Goal: Transaction & Acquisition: Book appointment/travel/reservation

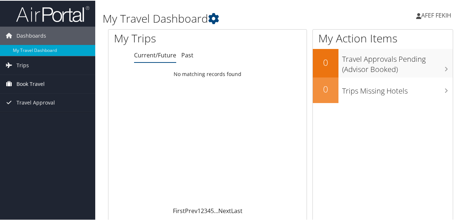
click at [36, 84] on span "Book Travel" at bounding box center [30, 83] width 28 height 18
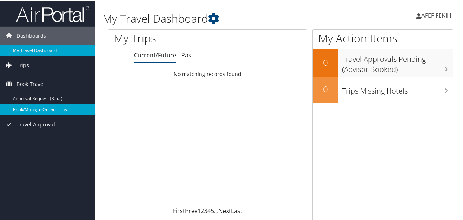
click at [32, 108] on link "Book/Manage Online Trips" at bounding box center [47, 109] width 95 height 11
